Goal: Task Accomplishment & Management: Complete application form

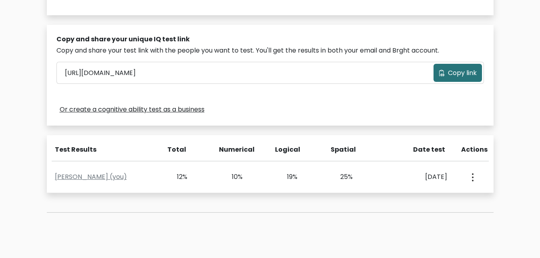
scroll to position [286, 0]
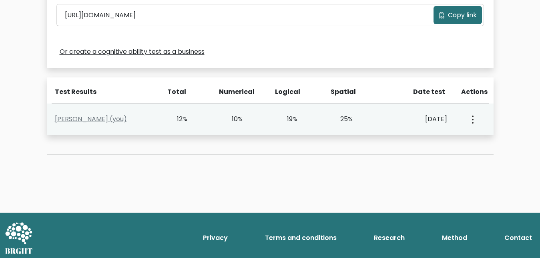
click at [470, 117] on button "button" at bounding box center [472, 119] width 6 height 25
click at [489, 142] on link "View Profile" at bounding box center [500, 142] width 63 height 13
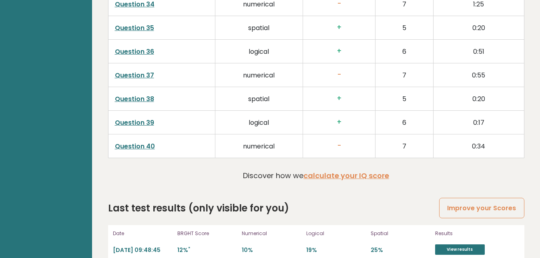
scroll to position [2074, 0]
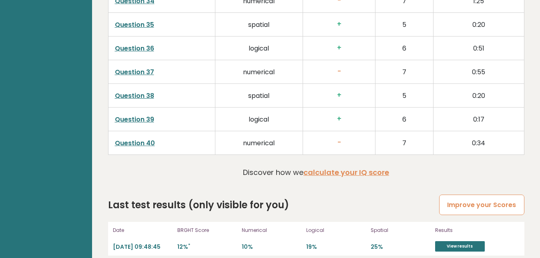
click at [464, 195] on link "Improve your Scores" at bounding box center [481, 204] width 85 height 20
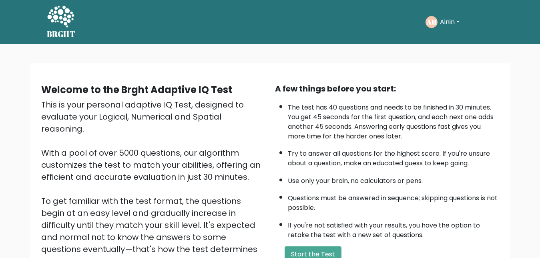
scroll to position [117, 0]
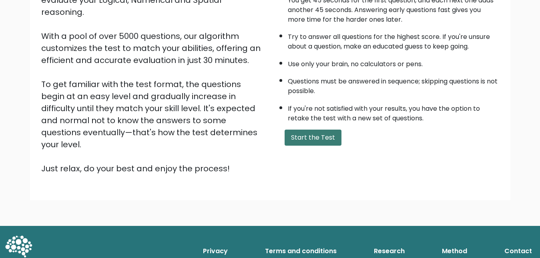
click at [330, 145] on button "Start the Test" at bounding box center [313, 137] width 57 height 16
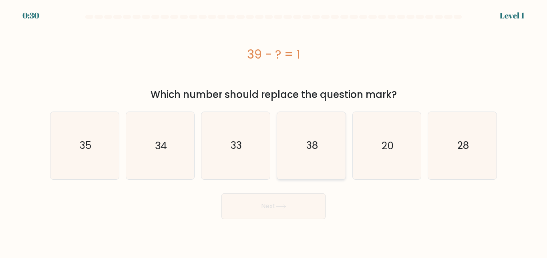
click at [323, 143] on icon "38" at bounding box center [311, 145] width 67 height 67
click at [274, 131] on input "d. 38" at bounding box center [274, 130] width 0 height 2
radio input "true"
click at [307, 204] on button "Next" at bounding box center [273, 206] width 104 height 26
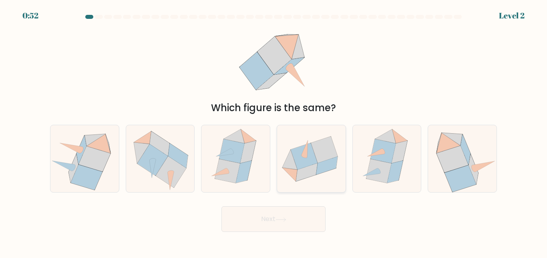
click at [328, 169] on icon at bounding box center [327, 165] width 22 height 18
click at [274, 131] on input "d." at bounding box center [274, 130] width 0 height 2
radio input "true"
click at [297, 222] on button "Next" at bounding box center [273, 219] width 104 height 26
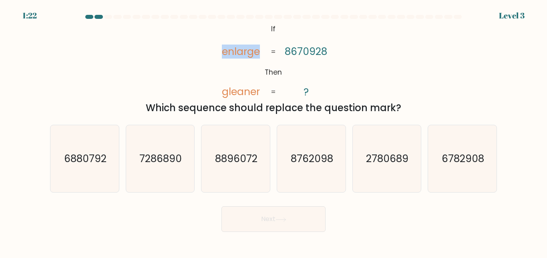
drag, startPoint x: 260, startPoint y: 52, endPoint x: 219, endPoint y: 54, distance: 40.9
click at [219, 54] on icon "@import url('https://fonts.googleapis.com/css?family=Abril+Fatface:400,100,100i…" at bounding box center [273, 60] width 125 height 77
drag, startPoint x: 260, startPoint y: 91, endPoint x: 221, endPoint y: 93, distance: 38.5
click at [222, 93] on tspan "gleaner" at bounding box center [241, 92] width 38 height 14
copy tspan "gleaner"
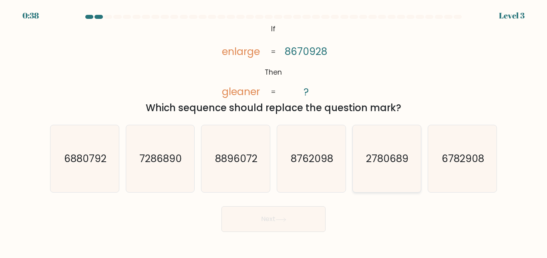
click at [402, 159] on text "2780689" at bounding box center [387, 158] width 42 height 14
click at [274, 131] on input "e. 2780689" at bounding box center [274, 130] width 0 height 2
radio input "true"
click at [294, 219] on button "Next" at bounding box center [273, 219] width 104 height 26
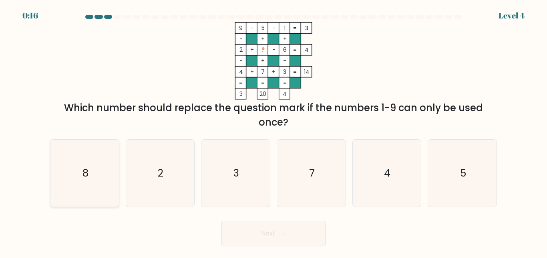
click at [89, 171] on icon "8" at bounding box center [84, 172] width 67 height 67
click at [274, 131] on input "a. 8" at bounding box center [274, 130] width 0 height 2
radio input "true"
click at [303, 238] on button "Next" at bounding box center [273, 233] width 104 height 26
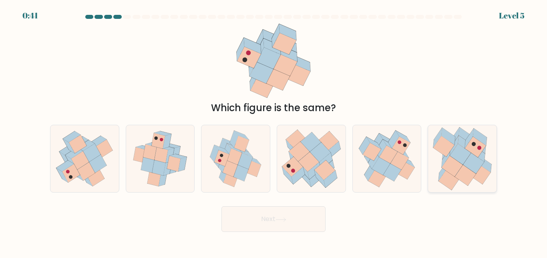
click at [472, 167] on icon at bounding box center [473, 163] width 21 height 21
click at [274, 131] on input "f." at bounding box center [274, 130] width 0 height 2
radio input "true"
click at [304, 218] on button "Next" at bounding box center [273, 219] width 104 height 26
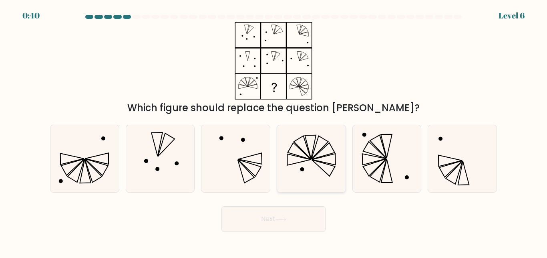
click at [311, 162] on icon at bounding box center [311, 158] width 67 height 67
click at [274, 131] on input "d." at bounding box center [274, 130] width 0 height 2
radio input "true"
click at [286, 224] on button "Next" at bounding box center [273, 219] width 104 height 26
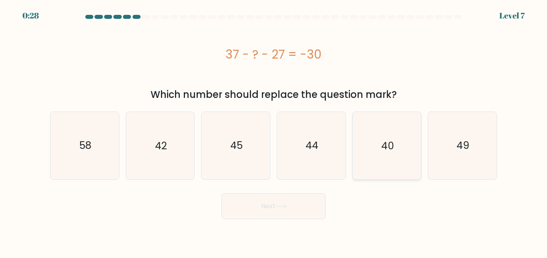
click at [376, 161] on icon "40" at bounding box center [386, 145] width 67 height 67
click at [274, 131] on input "e. 40" at bounding box center [274, 130] width 0 height 2
radio input "true"
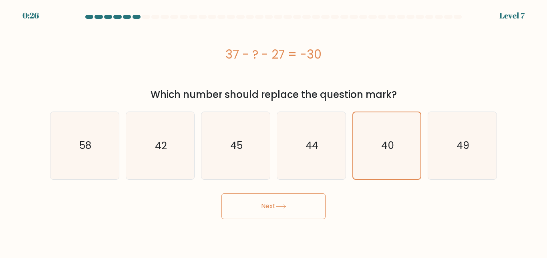
click at [301, 207] on button "Next" at bounding box center [273, 206] width 104 height 26
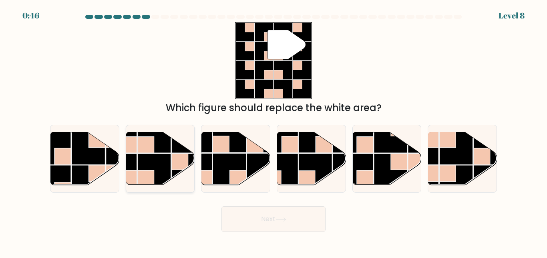
click at [138, 167] on rect at bounding box center [154, 169] width 33 height 33
click at [274, 131] on input "b." at bounding box center [274, 130] width 0 height 2
radio input "true"
click at [242, 219] on button "Next" at bounding box center [273, 219] width 104 height 26
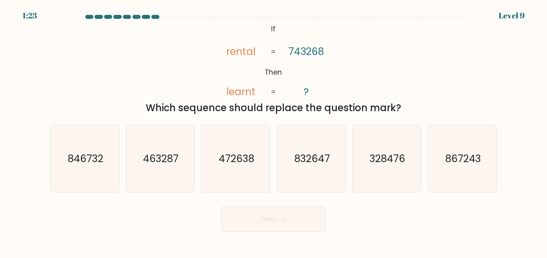
click at [242, 90] on tspan "learnt" at bounding box center [240, 92] width 29 height 14
copy tspan "learnt"
click at [311, 93] on icon "@import url('https://fonts.googleapis.com/css?family=Abril+Fatface:400,100,100i…" at bounding box center [273, 60] width 125 height 77
drag, startPoint x: 312, startPoint y: 94, endPoint x: 260, endPoint y: 40, distance: 75.1
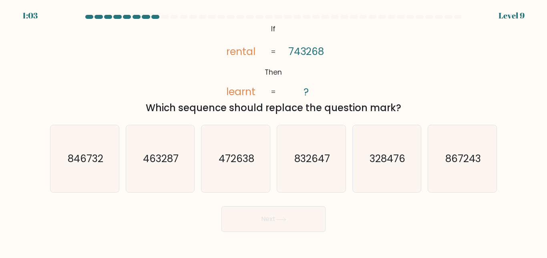
click at [260, 40] on icon "@import url('https://fonts.googleapis.com/css?family=Abril+Fatface:400,100,100i…" at bounding box center [273, 60] width 125 height 77
drag, startPoint x: 267, startPoint y: 28, endPoint x: 308, endPoint y: 74, distance: 61.8
click at [308, 74] on icon "@import url('https://fonts.googleapis.com/css?family=Abril+Fatface:400,100,100i…" at bounding box center [273, 60] width 125 height 77
drag, startPoint x: 272, startPoint y: 27, endPoint x: 254, endPoint y: 93, distance: 68.1
click at [254, 93] on icon "@import url('https://fonts.googleapis.com/css?family=Abril+Fatface:400,100,100i…" at bounding box center [273, 60] width 125 height 77
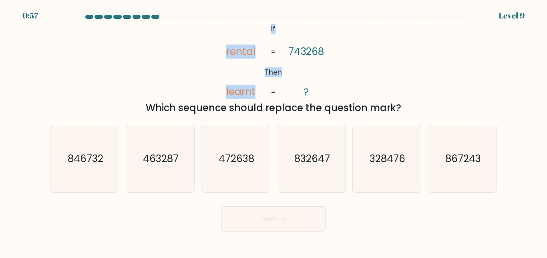
copy icon "If Then rental learnt"
click at [360, 66] on div "@import url('https://fonts.googleapis.com/css?family=Abril+Fatface:400,100,100i…" at bounding box center [273, 68] width 457 height 93
click at [382, 161] on text "328476" at bounding box center [388, 158] width 36 height 14
click at [274, 131] on input "e. 328476" at bounding box center [274, 130] width 0 height 2
radio input "true"
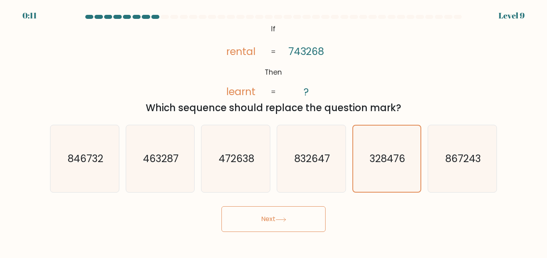
click at [299, 223] on button "Next" at bounding box center [273, 219] width 104 height 26
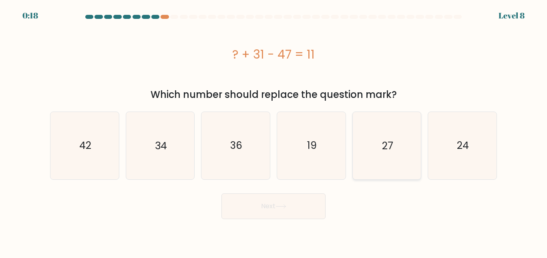
click at [388, 149] on text "27" at bounding box center [387, 145] width 11 height 14
click at [274, 131] on input "e. 27" at bounding box center [274, 130] width 0 height 2
radio input "true"
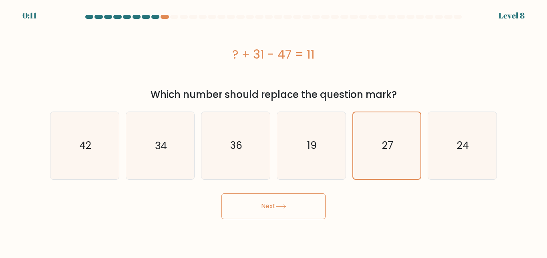
click at [313, 205] on button "Next" at bounding box center [273, 206] width 104 height 26
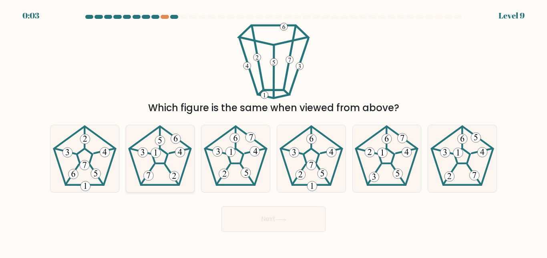
click at [160, 141] on 794 at bounding box center [160, 140] width 10 height 10
click at [274, 131] on input "b." at bounding box center [274, 130] width 0 height 2
radio input "true"
click at [252, 215] on button "Next" at bounding box center [273, 219] width 104 height 26
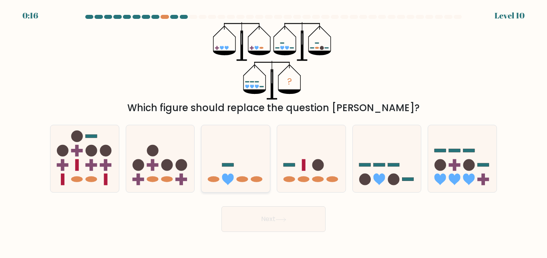
click at [225, 171] on icon at bounding box center [235, 158] width 68 height 56
click at [274, 131] on input "c." at bounding box center [274, 130] width 0 height 2
radio input "true"
click at [239, 205] on div "Next" at bounding box center [273, 217] width 457 height 30
click at [242, 211] on button "Next" at bounding box center [273, 219] width 104 height 26
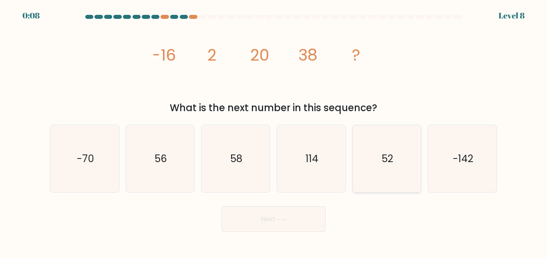
click at [379, 151] on icon "52" at bounding box center [386, 158] width 67 height 67
click at [274, 131] on input "e. 52" at bounding box center [274, 130] width 0 height 2
radio input "true"
click at [289, 215] on button "Next" at bounding box center [273, 219] width 104 height 26
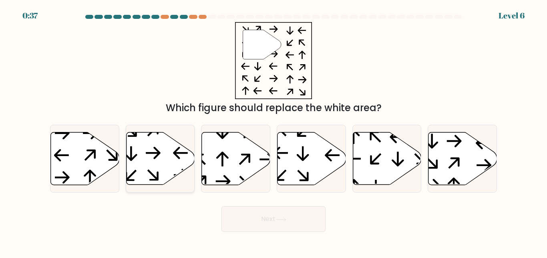
click at [159, 165] on icon at bounding box center [160, 158] width 68 height 52
click at [274, 131] on input "b." at bounding box center [274, 130] width 0 height 2
radio input "true"
click at [272, 218] on button "Next" at bounding box center [273, 219] width 104 height 26
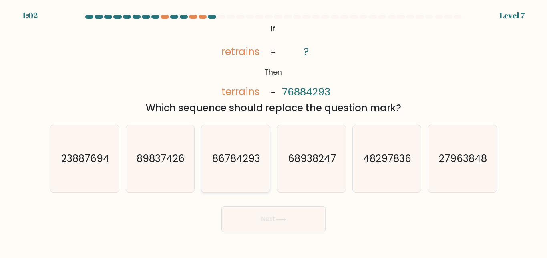
click at [240, 166] on icon "86784293" at bounding box center [235, 158] width 67 height 67
click at [274, 131] on input "c. 86784293" at bounding box center [274, 130] width 0 height 2
radio input "true"
click at [286, 217] on button "Next" at bounding box center [273, 219] width 104 height 26
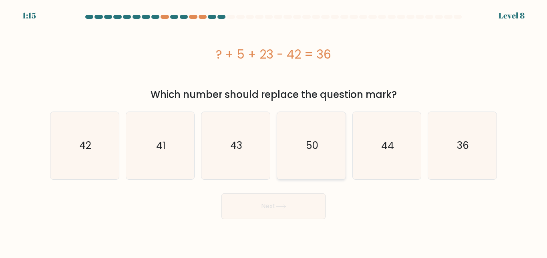
click at [305, 127] on icon "50" at bounding box center [311, 145] width 67 height 67
click at [274, 129] on input "d. 50" at bounding box center [274, 130] width 0 height 2
radio input "true"
click at [306, 203] on button "Next" at bounding box center [273, 206] width 104 height 26
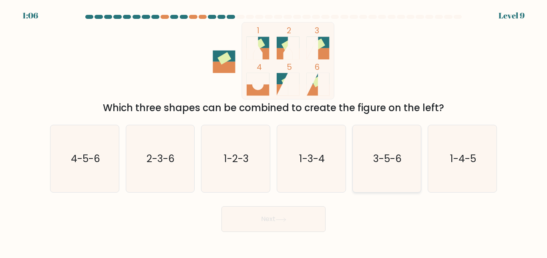
click at [386, 160] on text "3-5-6" at bounding box center [387, 158] width 28 height 14
click at [274, 131] on input "e. 3-5-6" at bounding box center [274, 130] width 0 height 2
radio input "true"
click at [304, 218] on button "Next" at bounding box center [273, 219] width 104 height 26
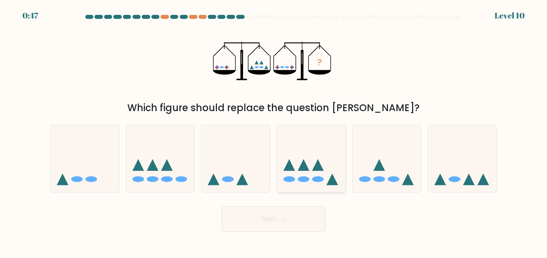
click at [330, 165] on icon at bounding box center [311, 158] width 68 height 56
click at [274, 131] on input "d." at bounding box center [274, 130] width 0 height 2
radio input "true"
click at [279, 219] on icon at bounding box center [281, 219] width 10 height 4
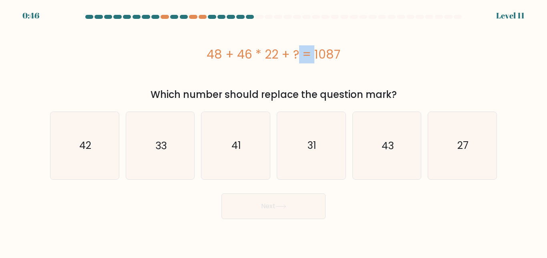
drag, startPoint x: 264, startPoint y: 51, endPoint x: 253, endPoint y: 50, distance: 10.4
click at [253, 50] on div "48 + 46 * 22 + ? = 1087" at bounding box center [273, 54] width 447 height 18
copy div "*"
click at [455, 142] on icon "27" at bounding box center [462, 145] width 67 height 67
click at [274, 131] on input "f. 27" at bounding box center [274, 130] width 0 height 2
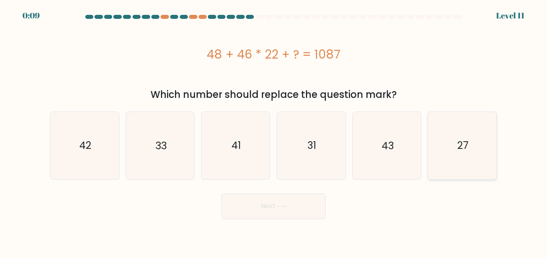
radio input "true"
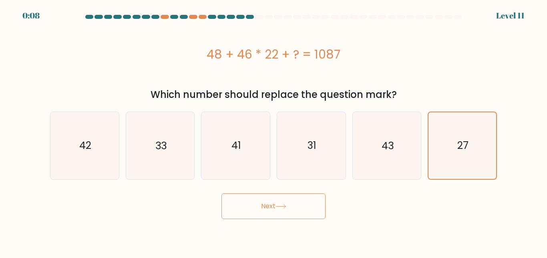
click at [252, 208] on button "Next" at bounding box center [273, 206] width 104 height 26
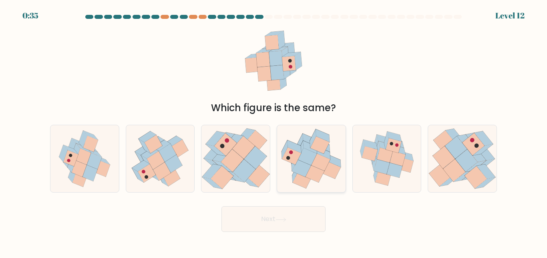
click at [304, 159] on icon at bounding box center [307, 156] width 19 height 17
click at [274, 131] on input "d." at bounding box center [274, 130] width 0 height 2
radio input "true"
click at [294, 222] on button "Next" at bounding box center [273, 219] width 104 height 26
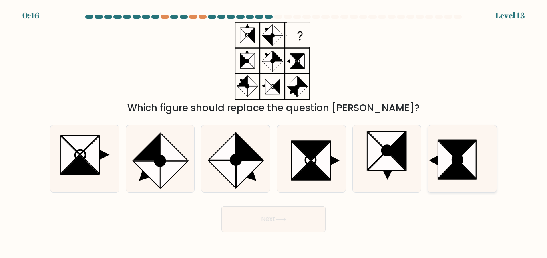
click at [458, 167] on icon at bounding box center [457, 169] width 37 height 19
click at [274, 131] on input "f." at bounding box center [274, 130] width 0 height 2
radio input "true"
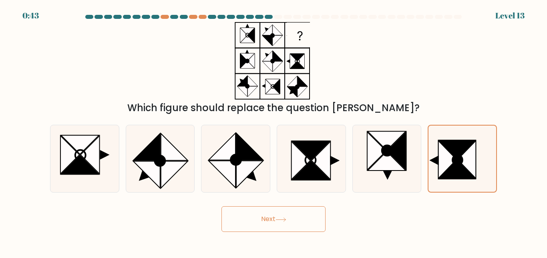
click at [287, 217] on button "Next" at bounding box center [273, 219] width 104 height 26
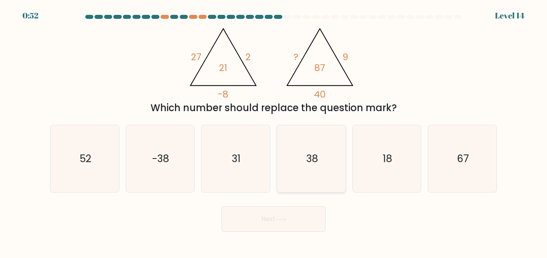
click at [326, 155] on icon "38" at bounding box center [311, 158] width 67 height 67
click at [274, 131] on input "d. 38" at bounding box center [274, 130] width 0 height 2
radio input "true"
click at [302, 224] on button "Next" at bounding box center [273, 219] width 104 height 26
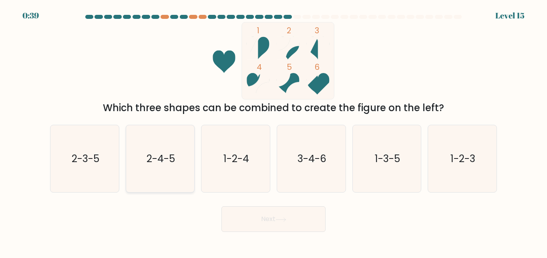
click at [161, 158] on text "2-4-5" at bounding box center [161, 158] width 28 height 14
click at [274, 131] on input "b. 2-4-5" at bounding box center [274, 130] width 0 height 2
radio input "true"
click at [284, 219] on icon at bounding box center [281, 219] width 11 height 4
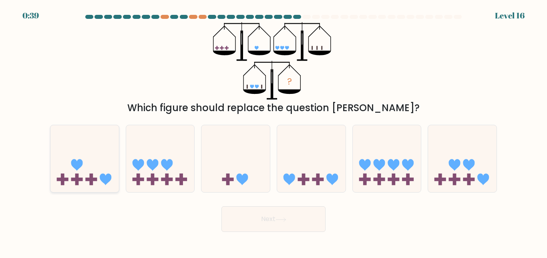
click at [93, 176] on rect at bounding box center [92, 179] width 4 height 12
click at [274, 131] on input "a." at bounding box center [274, 130] width 0 height 2
radio input "true"
click at [256, 218] on button "Next" at bounding box center [273, 219] width 104 height 26
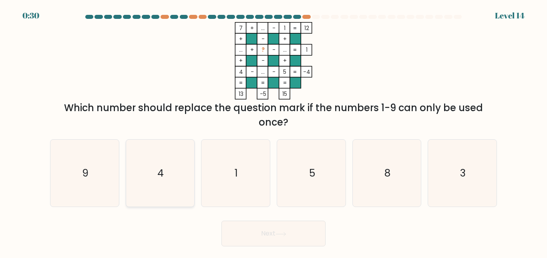
click at [177, 188] on icon "4" at bounding box center [160, 172] width 67 height 67
click at [274, 131] on input "b. 4" at bounding box center [274, 130] width 0 height 2
radio input "true"
click at [269, 234] on button "Next" at bounding box center [273, 233] width 104 height 26
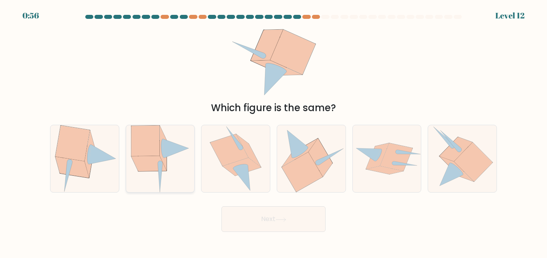
click at [166, 154] on icon at bounding box center [176, 148] width 26 height 19
click at [274, 131] on input "b." at bounding box center [274, 130] width 0 height 2
radio input "true"
click at [247, 212] on button "Next" at bounding box center [273, 219] width 104 height 26
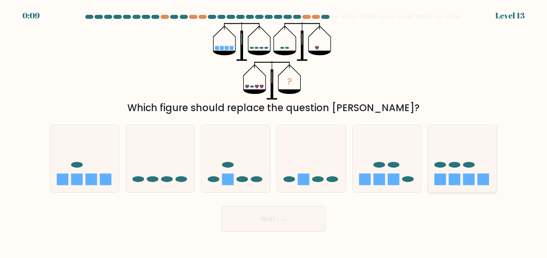
click at [465, 169] on icon at bounding box center [462, 158] width 68 height 56
click at [274, 131] on input "f." at bounding box center [274, 130] width 0 height 2
radio input "true"
click at [284, 218] on icon at bounding box center [281, 219] width 11 height 4
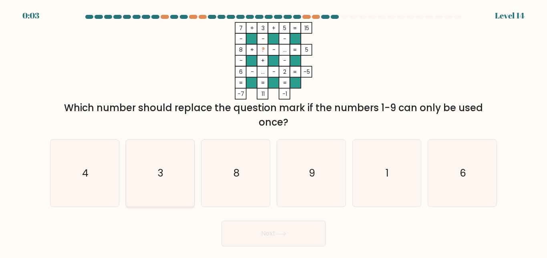
click at [169, 177] on icon "3" at bounding box center [160, 172] width 67 height 67
click at [274, 131] on input "b. 3" at bounding box center [274, 130] width 0 height 2
radio input "true"
click at [281, 240] on button "Next" at bounding box center [273, 233] width 104 height 26
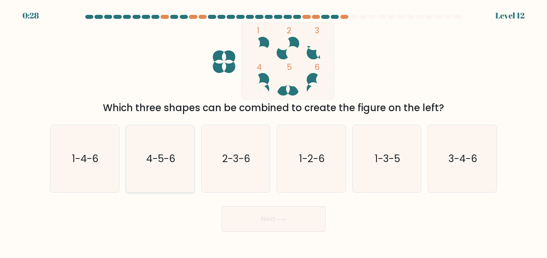
click at [149, 164] on icon "4-5-6" at bounding box center [160, 158] width 67 height 67
click at [274, 131] on input "b. 4-5-6" at bounding box center [274, 130] width 0 height 2
radio input "true"
click at [249, 211] on button "Next" at bounding box center [273, 219] width 104 height 26
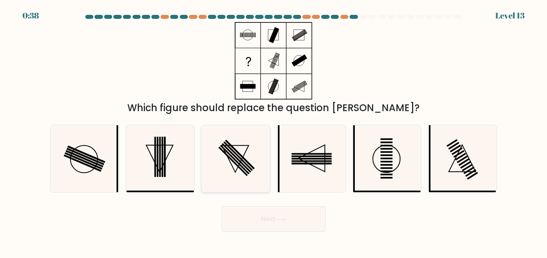
click at [247, 160] on icon at bounding box center [235, 158] width 67 height 67
click at [274, 131] on input "c." at bounding box center [274, 130] width 0 height 2
radio input "true"
click at [313, 166] on icon at bounding box center [311, 158] width 67 height 67
click at [274, 131] on input "d." at bounding box center [274, 130] width 0 height 2
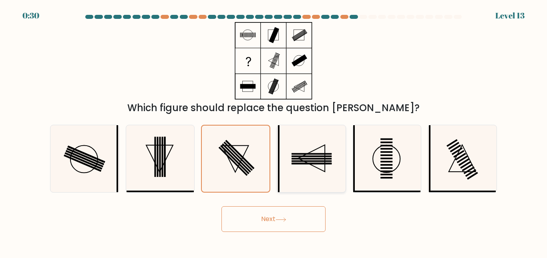
radio input "true"
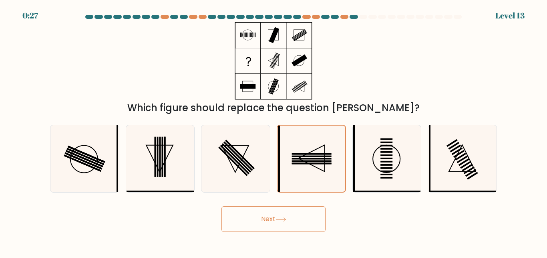
click at [296, 218] on button "Next" at bounding box center [273, 219] width 104 height 26
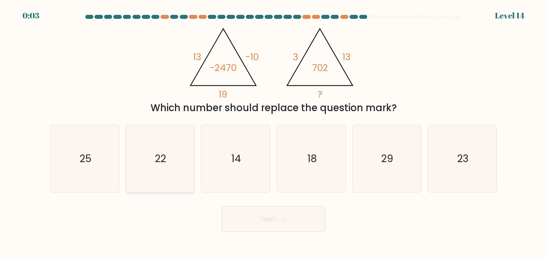
click at [159, 160] on text "22" at bounding box center [160, 158] width 11 height 14
click at [274, 131] on input "b. 22" at bounding box center [274, 130] width 0 height 2
radio input "true"
click at [273, 217] on button "Next" at bounding box center [273, 219] width 104 height 26
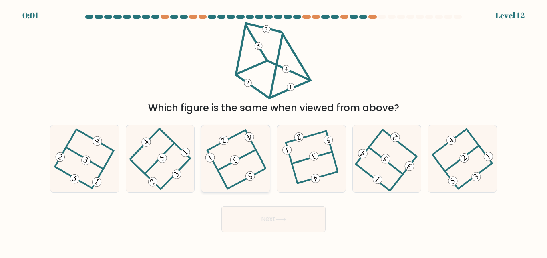
click at [244, 170] on icon at bounding box center [236, 159] width 54 height 54
click at [274, 131] on input "c." at bounding box center [274, 130] width 0 height 2
radio input "true"
click at [275, 222] on button "Next" at bounding box center [273, 219] width 104 height 26
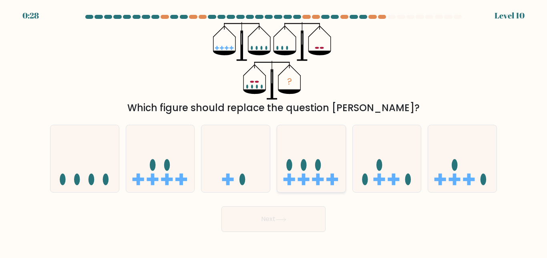
click at [320, 157] on icon at bounding box center [311, 158] width 68 height 56
click at [274, 131] on input "d." at bounding box center [274, 130] width 0 height 2
radio input "true"
click at [292, 219] on button "Next" at bounding box center [273, 219] width 104 height 26
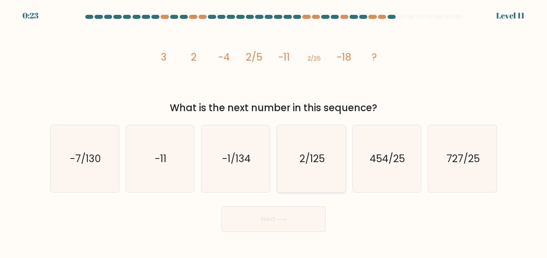
click at [312, 155] on text "2/125" at bounding box center [311, 158] width 25 height 14
click at [274, 131] on input "d. 2/125" at bounding box center [274, 130] width 0 height 2
radio input "true"
click at [285, 219] on icon at bounding box center [281, 219] width 10 height 4
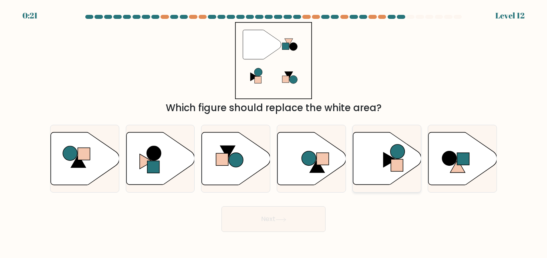
click at [397, 172] on icon at bounding box center [387, 158] width 68 height 52
click at [274, 131] on input "e." at bounding box center [274, 130] width 0 height 2
radio input "true"
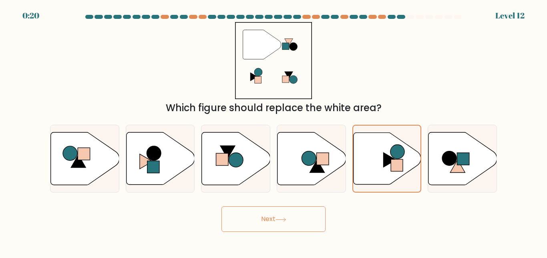
click at [290, 217] on button "Next" at bounding box center [273, 219] width 104 height 26
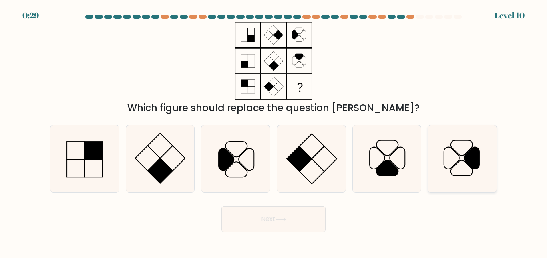
click at [469, 159] on icon at bounding box center [471, 158] width 15 height 22
click at [274, 131] on input "f." at bounding box center [274, 130] width 0 height 2
radio input "true"
click at [240, 215] on button "Next" at bounding box center [273, 219] width 104 height 26
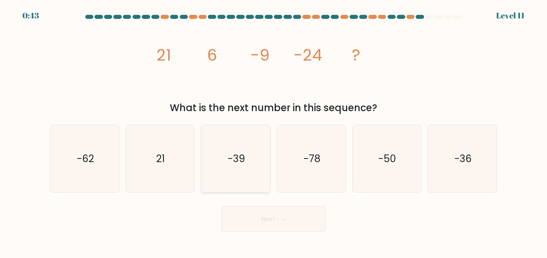
click at [239, 165] on icon "-39" at bounding box center [235, 158] width 67 height 67
click at [274, 131] on input "c. -39" at bounding box center [274, 130] width 0 height 2
radio input "true"
click at [289, 222] on button "Next" at bounding box center [273, 219] width 104 height 26
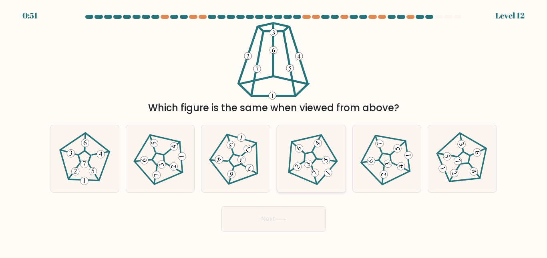
click at [326, 160] on 661 at bounding box center [325, 159] width 11 height 11
click at [274, 131] on input "d." at bounding box center [274, 130] width 0 height 2
radio input "true"
click at [298, 221] on button "Next" at bounding box center [273, 219] width 104 height 26
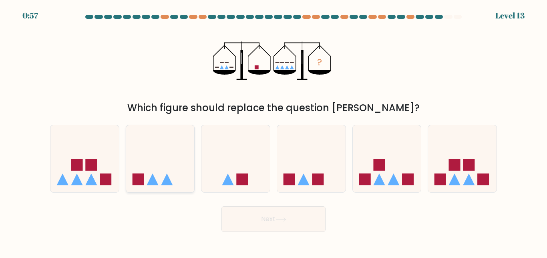
click at [174, 156] on icon at bounding box center [160, 158] width 68 height 56
click at [274, 131] on input "b." at bounding box center [274, 130] width 0 height 2
radio input "true"
click at [254, 220] on button "Next" at bounding box center [273, 219] width 104 height 26
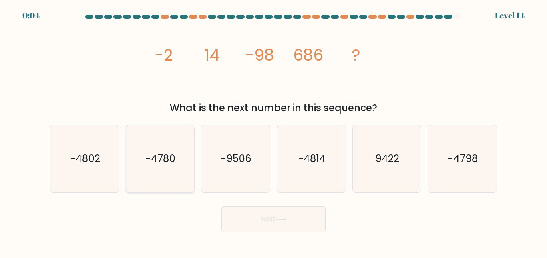
click at [151, 158] on text "-4780" at bounding box center [161, 158] width 30 height 14
click at [274, 131] on input "b. -4780" at bounding box center [274, 130] width 0 height 2
radio input "true"
click at [315, 222] on button "Next" at bounding box center [273, 219] width 104 height 26
click at [281, 219] on div "Next" at bounding box center [273, 217] width 457 height 30
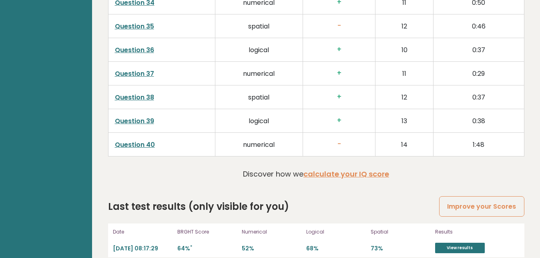
scroll to position [2114, 0]
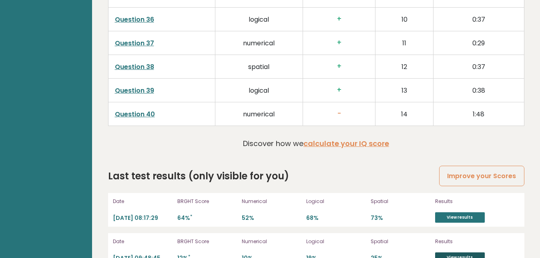
click at [464, 252] on link "View results" at bounding box center [460, 257] width 50 height 10
click at [259, 197] on p "Numerical" at bounding box center [272, 200] width 60 height 7
click at [380, 197] on p "Spatial" at bounding box center [401, 200] width 60 height 7
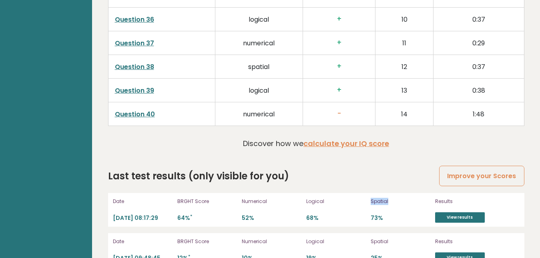
click at [380, 197] on p "Spatial" at bounding box center [401, 200] width 60 height 7
copy p "Spatial"
click at [346, 109] on h3 "-" at bounding box center [340, 113] width 60 height 8
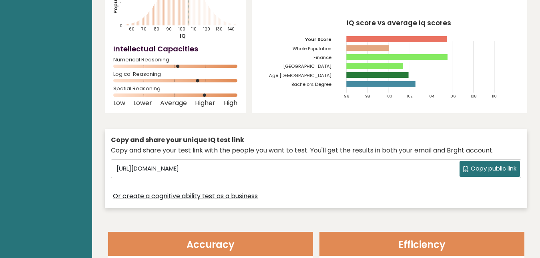
scroll to position [0, 0]
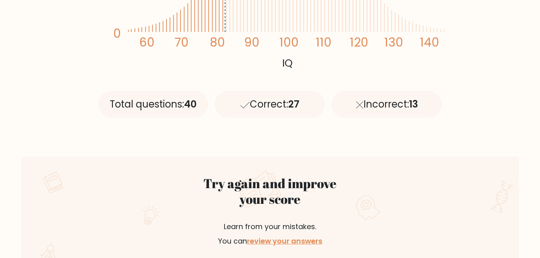
scroll to position [245, 0]
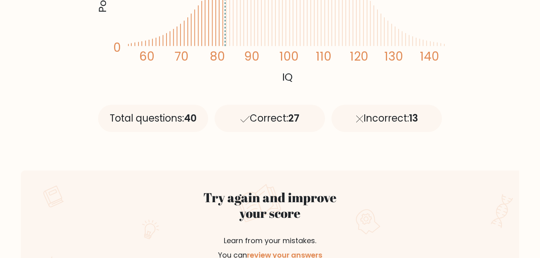
scroll to position [368, 0]
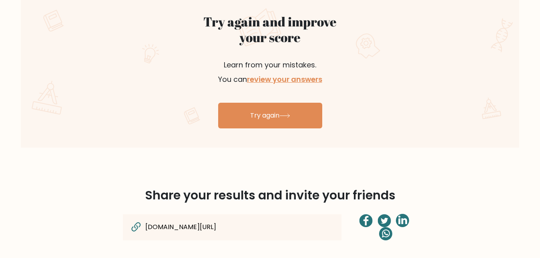
scroll to position [449, 0]
